Goal: Task Accomplishment & Management: Use online tool/utility

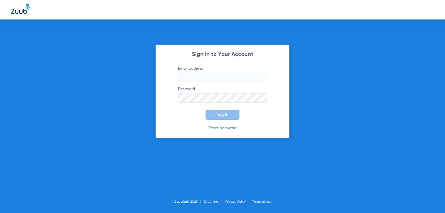
type input "[PERSON_NAME][EMAIL_ADDRESS][DOMAIN_NAME]"
click at [231, 115] on button "Log In" at bounding box center [222, 115] width 34 height 10
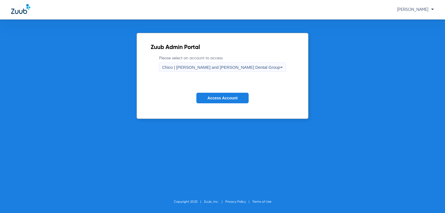
click at [212, 68] on span "Chico | [PERSON_NAME] and [PERSON_NAME] Dental Group" at bounding box center [221, 67] width 118 height 5
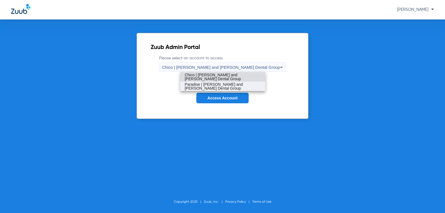
click at [203, 83] on span "Paradise | [PERSON_NAME] and [PERSON_NAME] Dental Group" at bounding box center [223, 86] width 76 height 8
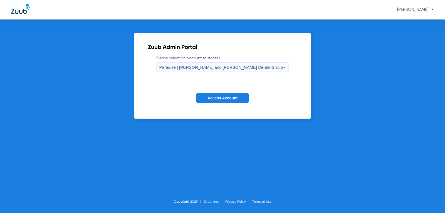
click at [208, 98] on span "Access Account" at bounding box center [222, 98] width 30 height 4
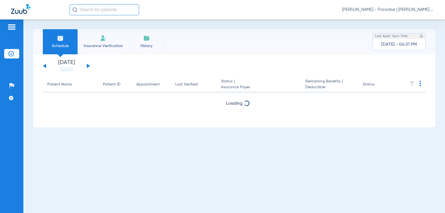
click at [105, 41] on img at bounding box center [103, 38] width 7 height 7
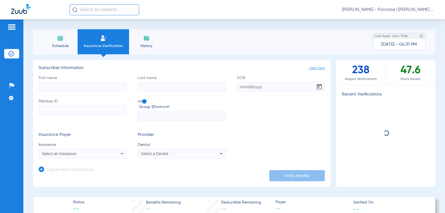
click at [75, 79] on label "First name" at bounding box center [83, 83] width 88 height 16
click at [75, 82] on input "First name" at bounding box center [83, 86] width 88 height 9
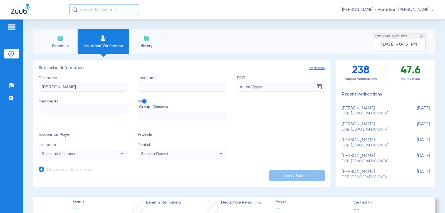
type input "[PERSON_NAME]"
click at [242, 89] on input "DOB" at bounding box center [281, 86] width 88 height 9
type input "[DATE]"
click at [76, 110] on input "Member ID" at bounding box center [83, 109] width 88 height 9
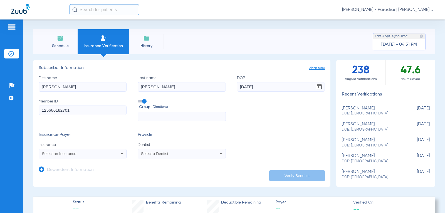
type input "125666182701"
click at [59, 155] on span "Select an Insurance" at bounding box center [59, 153] width 34 height 4
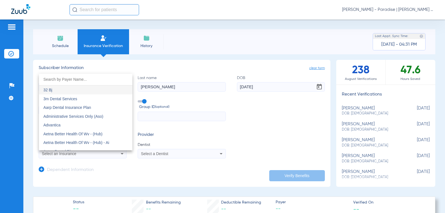
click at [59, 161] on div at bounding box center [222, 106] width 445 height 213
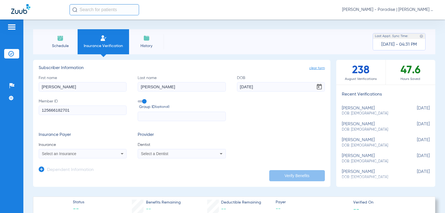
click at [68, 155] on span "Select an Insurance" at bounding box center [59, 153] width 34 height 4
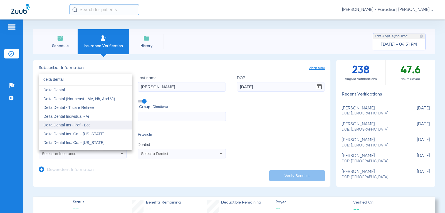
type input "delta dental"
click at [84, 125] on span "Delta Dental Ins - Pdf - Bot" at bounding box center [66, 125] width 46 height 4
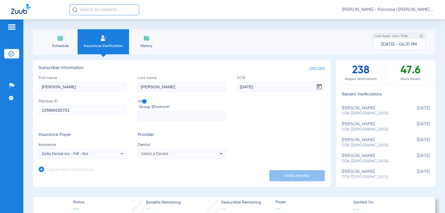
click at [158, 154] on span "Select a Dentist" at bounding box center [154, 153] width 27 height 4
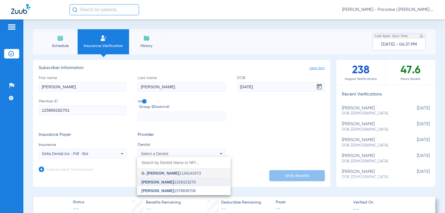
click at [157, 183] on span "[PERSON_NAME]" at bounding box center [157, 182] width 33 height 4
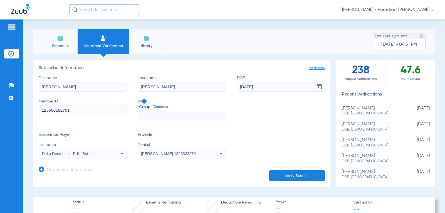
click at [290, 175] on button "Verify Benefits" at bounding box center [297, 175] width 56 height 11
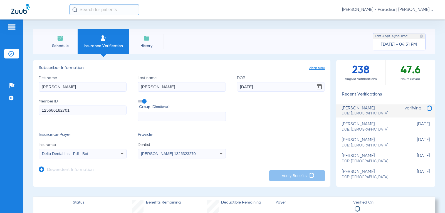
scroll to position [28, 0]
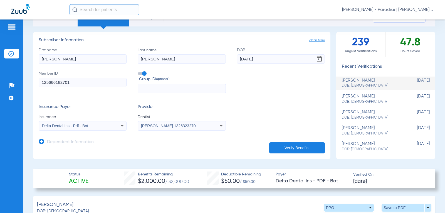
click at [295, 204] on div "[PERSON_NAME]: [DEMOGRAPHIC_DATA] PPO arrow_drop_down Save to PDF arrow_drop_do…" at bounding box center [234, 207] width 402 height 23
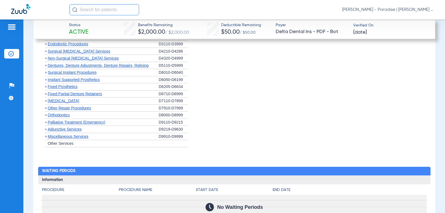
scroll to position [667, 0]
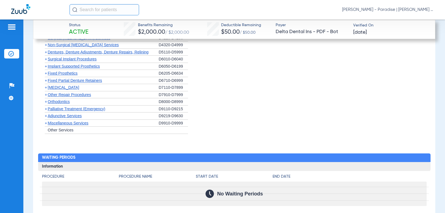
click at [45, 125] on span "+" at bounding box center [46, 123] width 2 height 4
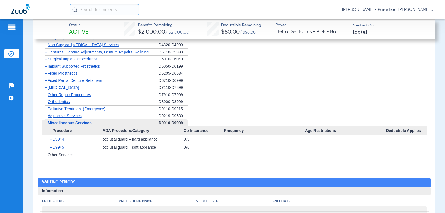
click at [46, 118] on span "+" at bounding box center [46, 115] width 2 height 4
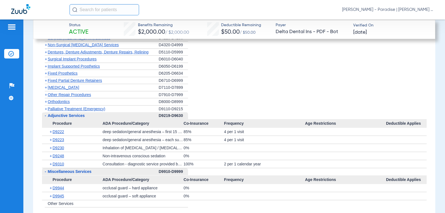
click at [46, 111] on span "+" at bounding box center [46, 108] width 2 height 4
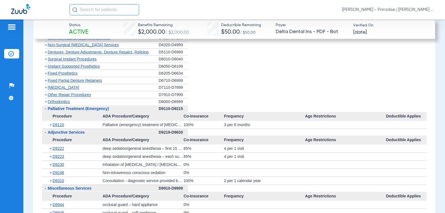
click at [46, 104] on span "+" at bounding box center [46, 101] width 2 height 4
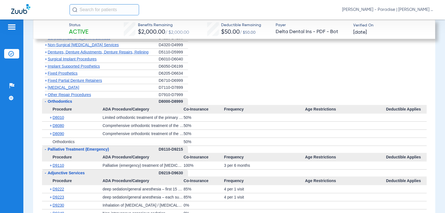
click at [46, 97] on span "+" at bounding box center [46, 94] width 2 height 4
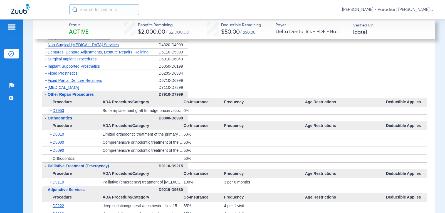
click at [46, 90] on span "+" at bounding box center [46, 87] width 2 height 4
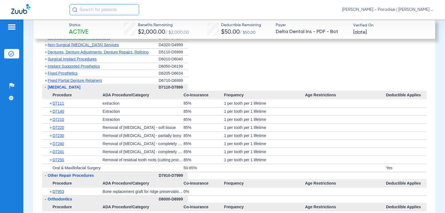
click at [44, 83] on span "+" at bounding box center [45, 80] width 6 height 7
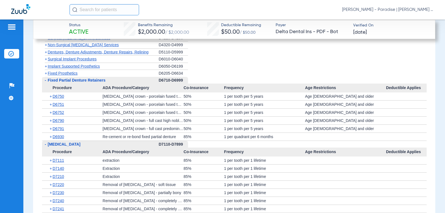
click at [46, 75] on span "+" at bounding box center [46, 73] width 2 height 4
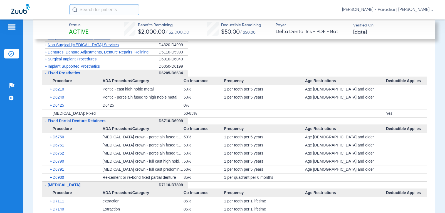
click at [46, 68] on span "+" at bounding box center [46, 66] width 2 height 4
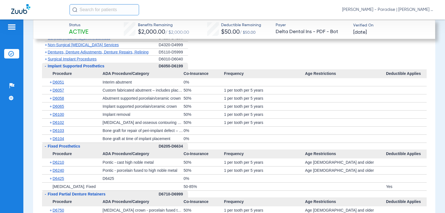
click at [46, 61] on span "+" at bounding box center [46, 59] width 2 height 4
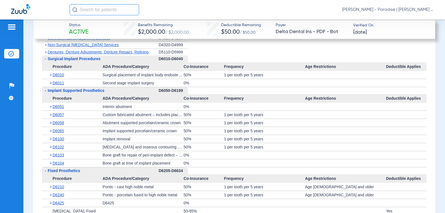
click at [45, 54] on span "+" at bounding box center [46, 52] width 2 height 4
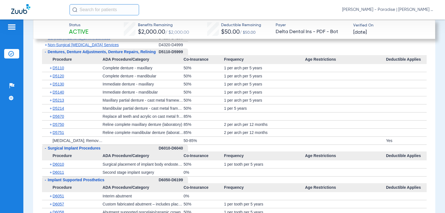
click at [45, 47] on span "+" at bounding box center [46, 45] width 2 height 4
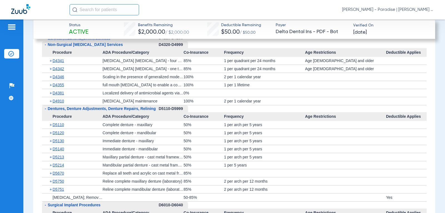
click at [46, 40] on span "+" at bounding box center [46, 38] width 2 height 4
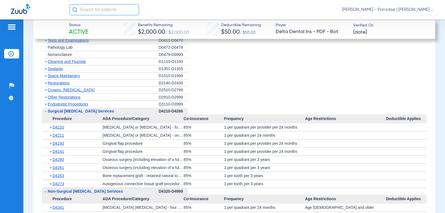
scroll to position [584, 0]
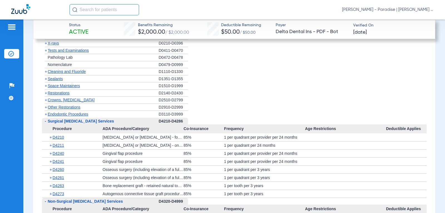
click at [46, 116] on span "+" at bounding box center [46, 114] width 2 height 4
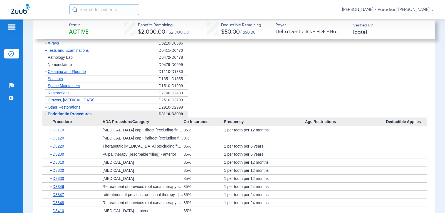
click at [44, 111] on span "+" at bounding box center [45, 107] width 6 height 7
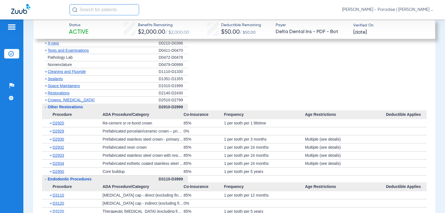
click at [45, 102] on span "+" at bounding box center [46, 100] width 2 height 4
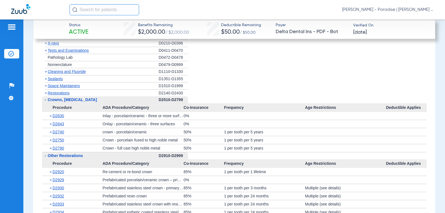
click at [46, 95] on span "+" at bounding box center [46, 93] width 2 height 4
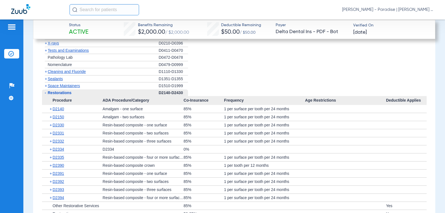
click at [46, 88] on span "+" at bounding box center [46, 85] width 2 height 4
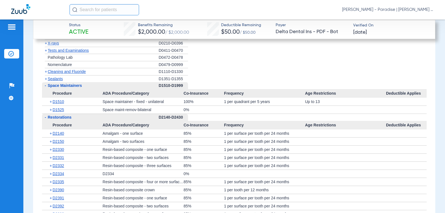
click at [46, 81] on span "+" at bounding box center [46, 78] width 2 height 4
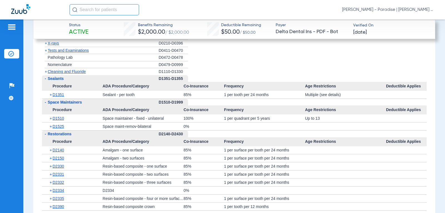
click at [46, 74] on span "+" at bounding box center [46, 71] width 2 height 4
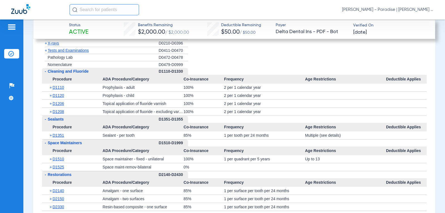
click at [46, 53] on span "+" at bounding box center [46, 50] width 2 height 4
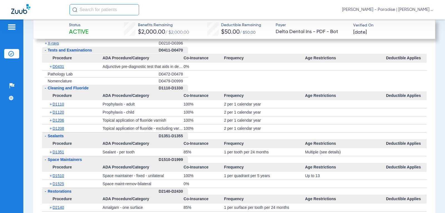
click at [46, 45] on span "+" at bounding box center [46, 43] width 2 height 4
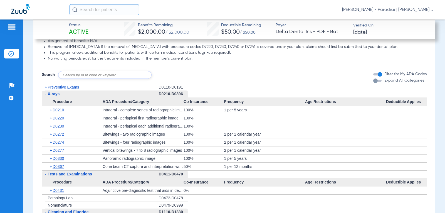
scroll to position [528, 0]
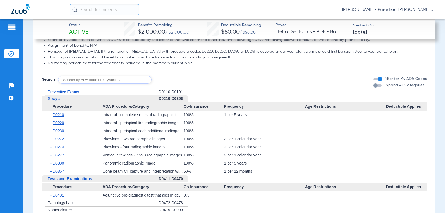
click at [46, 94] on span "+" at bounding box center [46, 92] width 2 height 4
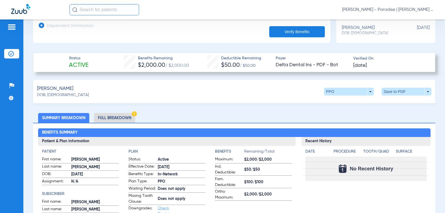
scroll to position [139, 0]
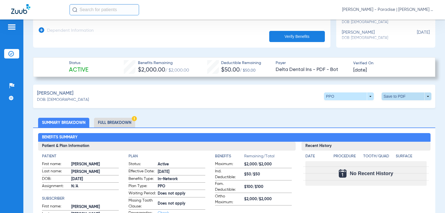
click at [394, 92] on span at bounding box center [406, 96] width 50 height 8
click at [368, 109] on span "Save to PDF" at bounding box center [360, 107] width 22 height 4
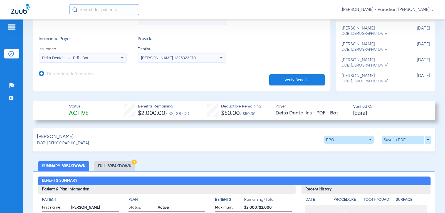
scroll to position [83, 0]
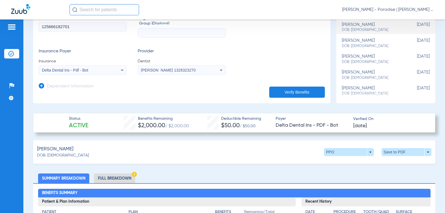
click at [75, 69] on span "Delta Dental Ins - Pdf - Bot" at bounding box center [65, 70] width 46 height 4
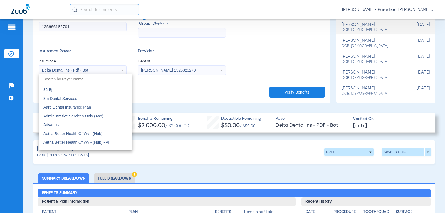
scroll to position [890, 0]
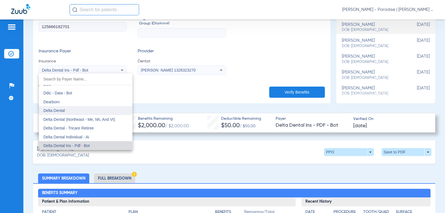
click at [59, 111] on span "Delta Dental" at bounding box center [53, 110] width 21 height 4
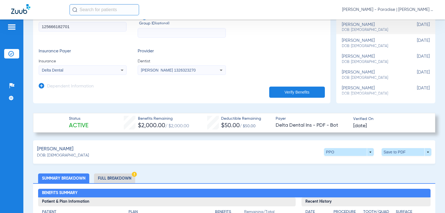
click at [306, 91] on button "Verify Benefits" at bounding box center [297, 91] width 56 height 11
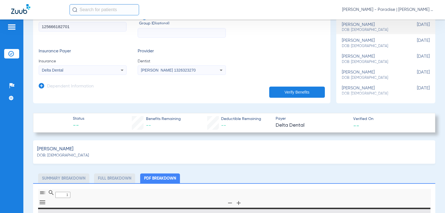
type input "0"
select select "page-width"
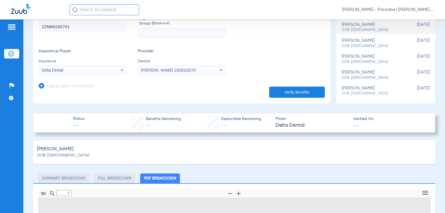
scroll to position [3, 0]
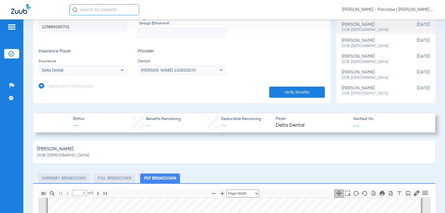
click at [183, 158] on div "[PERSON_NAME]: [DEMOGRAPHIC_DATA]" at bounding box center [234, 151] width 402 height 23
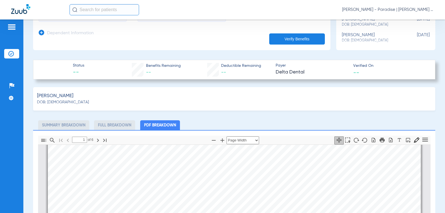
scroll to position [139, 0]
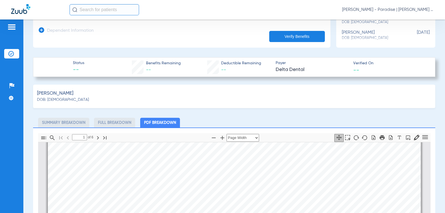
click at [128, 123] on li "Full Breakdown" at bounding box center [114, 123] width 41 height 10
click at [124, 121] on li "Full Breakdown" at bounding box center [114, 123] width 41 height 10
click at [72, 123] on li "Summary Breakdown" at bounding box center [63, 123] width 51 height 10
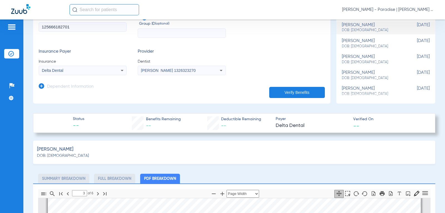
scroll to position [85, 0]
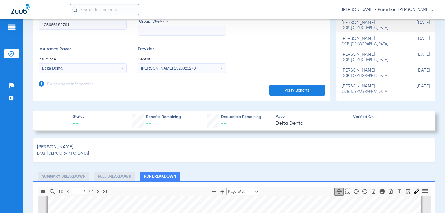
click at [73, 177] on li "Summary Breakdown" at bounding box center [63, 176] width 51 height 10
click at [107, 176] on li "Full Breakdown" at bounding box center [114, 176] width 41 height 10
click at [154, 177] on li "PDF Breakdown" at bounding box center [160, 176] width 40 height 10
drag, startPoint x: 154, startPoint y: 177, endPoint x: 242, endPoint y: 159, distance: 90.2
click at [242, 159] on div "[PERSON_NAME]: [DEMOGRAPHIC_DATA]" at bounding box center [234, 149] width 402 height 23
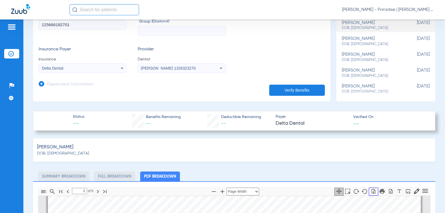
click at [370, 190] on icon "button" at bounding box center [373, 191] width 7 height 6
click at [379, 190] on icon "button" at bounding box center [381, 190] width 5 height 5
click at [283, 188] on div "3 of ⁨6⁩ Automatic Zoom Actual Size Page Fit Page Width ⁨50⁩% ⁨100⁩% ⁨125⁩% ⁨15…" at bounding box center [234, 191] width 392 height 9
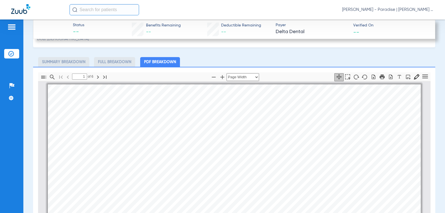
scroll to position [180, 0]
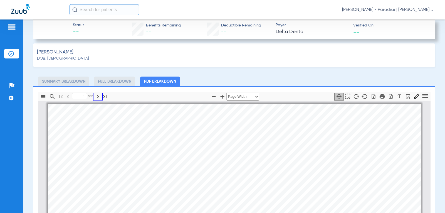
click at [97, 97] on icon "button" at bounding box center [98, 96] width 2 height 3
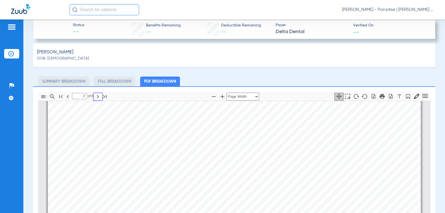
click at [97, 97] on icon "button" at bounding box center [98, 96] width 2 height 3
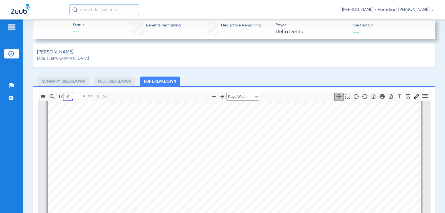
click at [67, 95] on icon "button" at bounding box center [67, 96] width 7 height 7
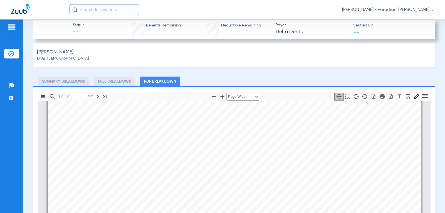
scroll to position [3, 0]
click at [43, 95] on icon "button" at bounding box center [43, 96] width 5 height 3
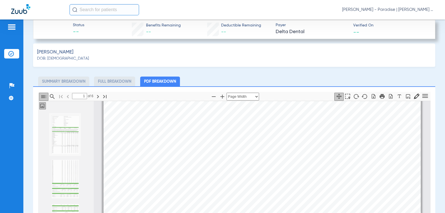
click at [43, 95] on icon "button" at bounding box center [43, 96] width 5 height 3
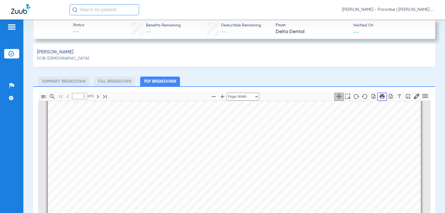
click at [379, 96] on icon "button" at bounding box center [382, 96] width 6 height 6
click at [96, 96] on icon "button" at bounding box center [98, 96] width 7 height 7
click at [379, 96] on icon "button" at bounding box center [382, 96] width 6 height 6
click at [97, 95] on icon "button" at bounding box center [98, 96] width 2 height 3
click at [379, 98] on icon "button" at bounding box center [382, 96] width 6 height 6
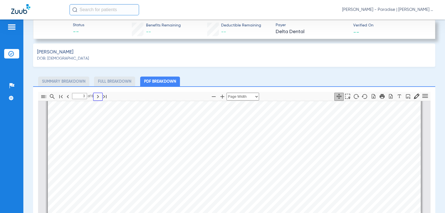
click at [98, 96] on icon "button" at bounding box center [98, 96] width 2 height 3
click at [379, 97] on icon "button" at bounding box center [381, 96] width 5 height 5
click at [97, 95] on icon "button" at bounding box center [98, 96] width 2 height 3
click at [379, 98] on icon "button" at bounding box center [382, 96] width 6 height 6
click at [98, 96] on icon "button" at bounding box center [98, 96] width 2 height 3
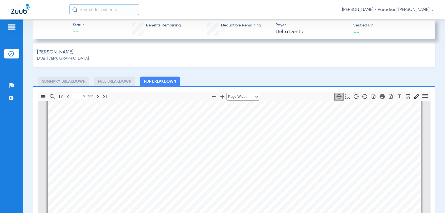
type input "6"
click at [379, 95] on icon "button" at bounding box center [381, 96] width 5 height 5
click at [364, 9] on span "[PERSON_NAME] - Paradise | [PERSON_NAME] and [PERSON_NAME] Dental Group" at bounding box center [388, 10] width 92 height 6
click at [408, 32] on span "Log out" at bounding box center [412, 31] width 31 height 4
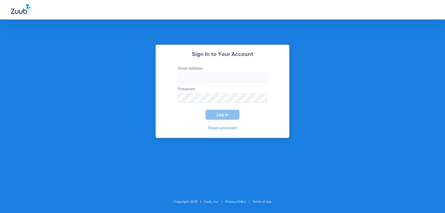
type input "[PERSON_NAME][EMAIL_ADDRESS][DOMAIN_NAME]"
